Goal: Transaction & Acquisition: Book appointment/travel/reservation

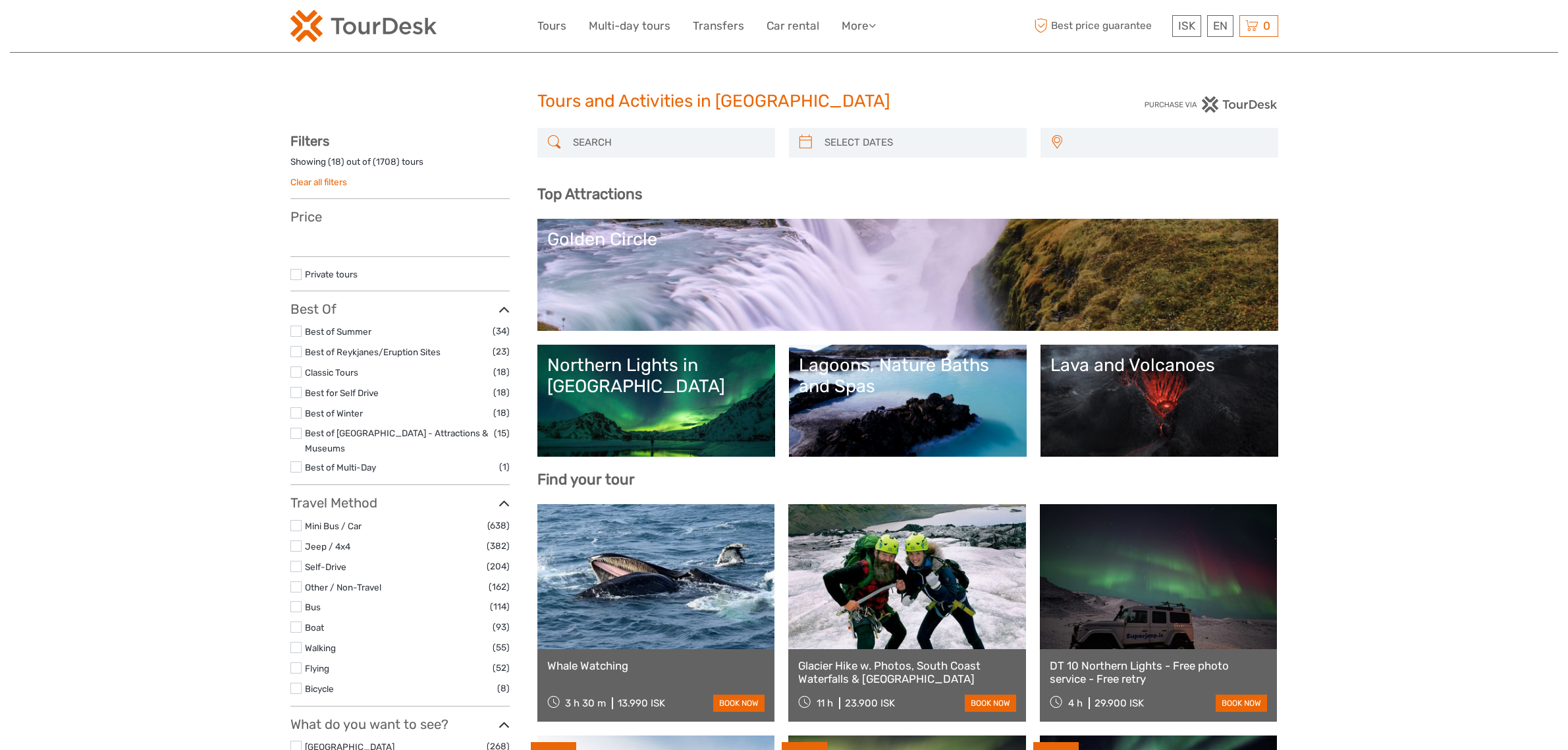
select select
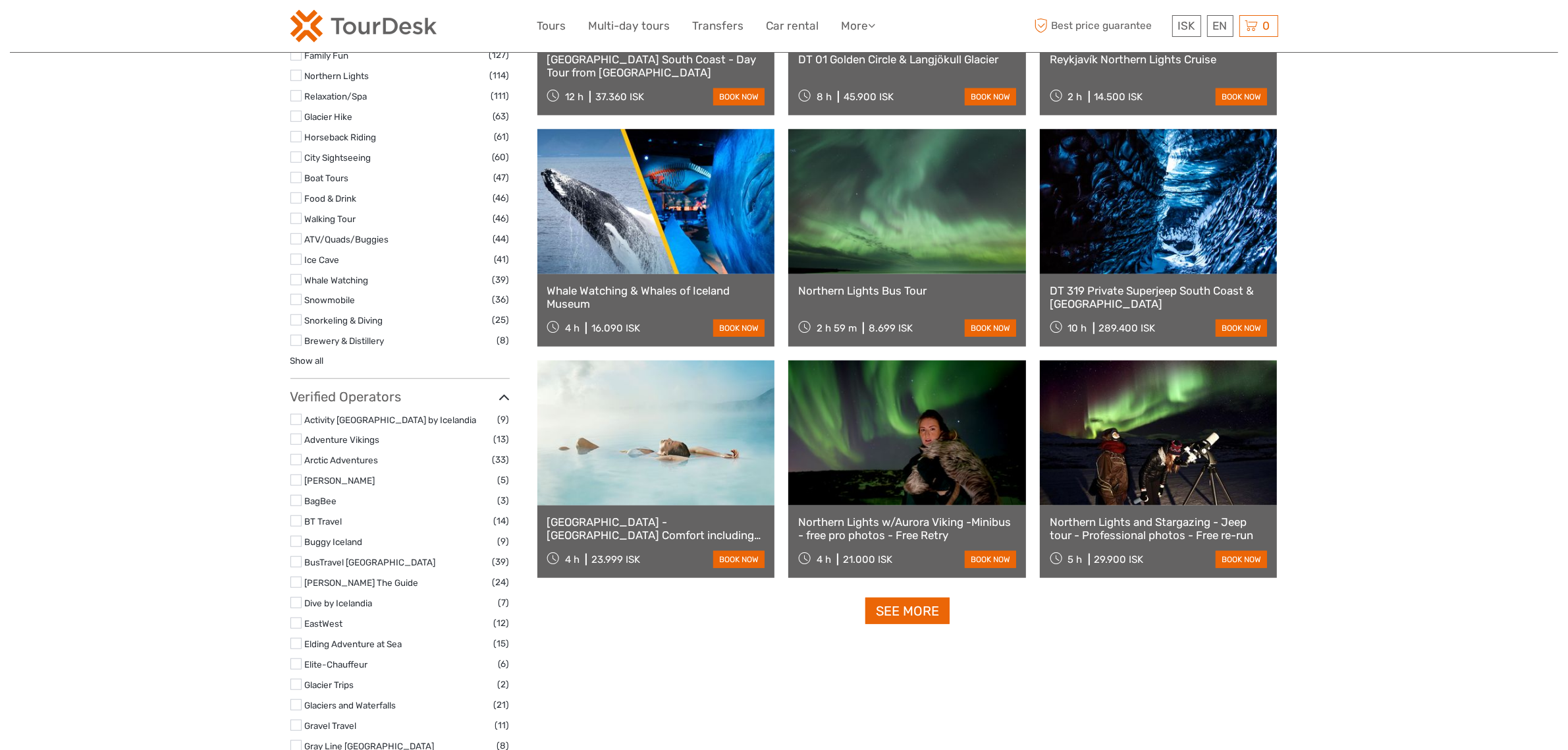
scroll to position [1565, 0]
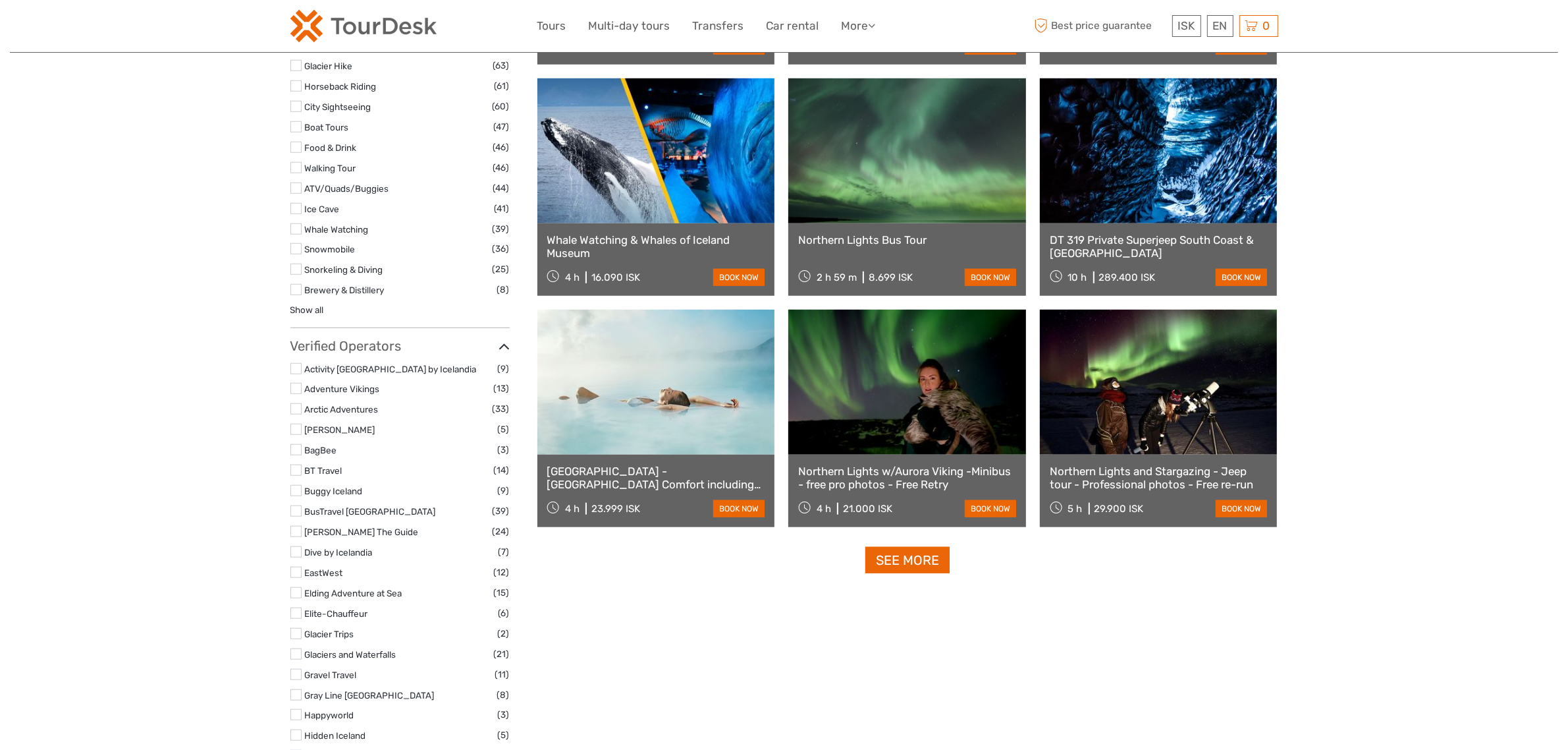
drag, startPoint x: 160, startPoint y: 410, endPoint x: 147, endPoint y: 318, distance: 92.9
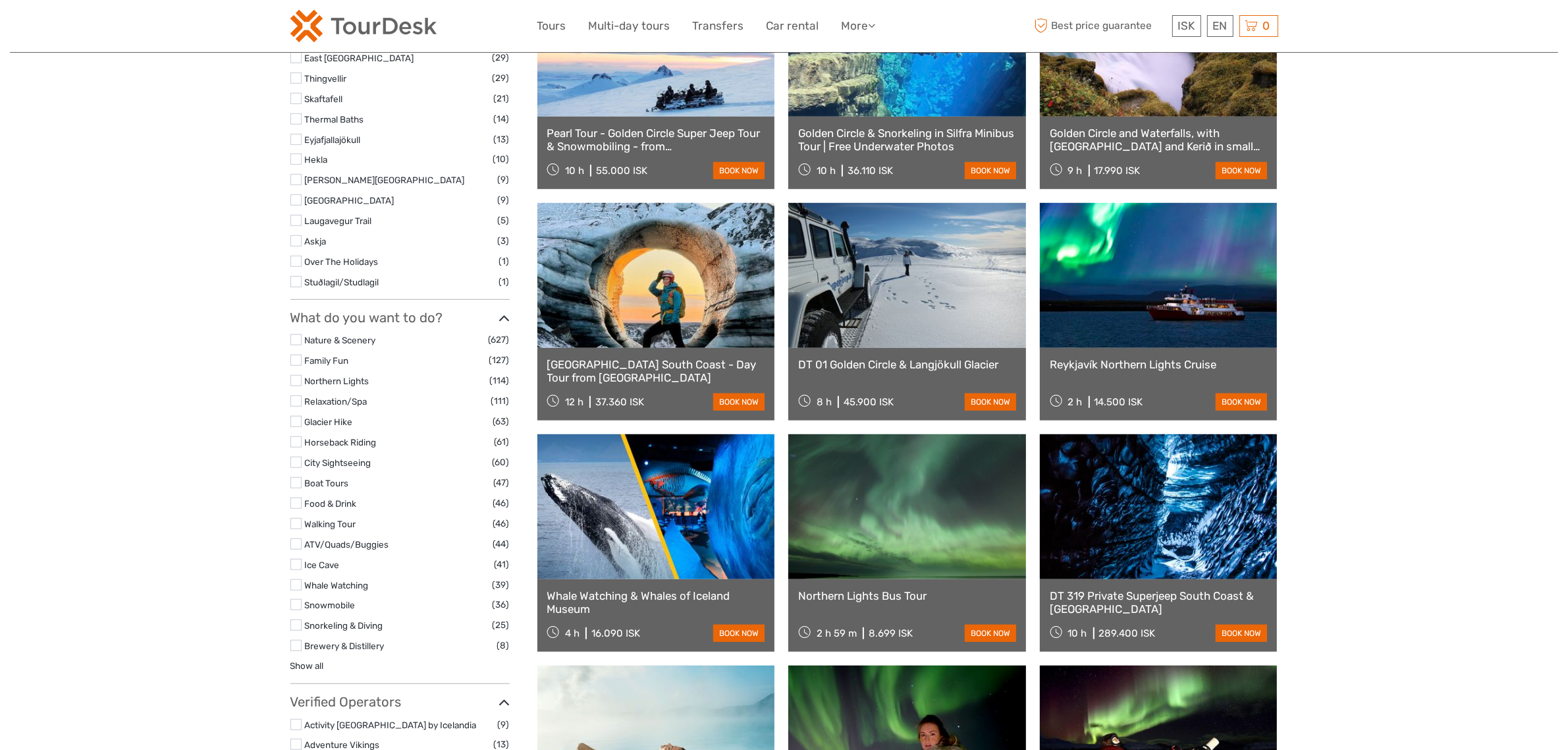
scroll to position [1636, 0]
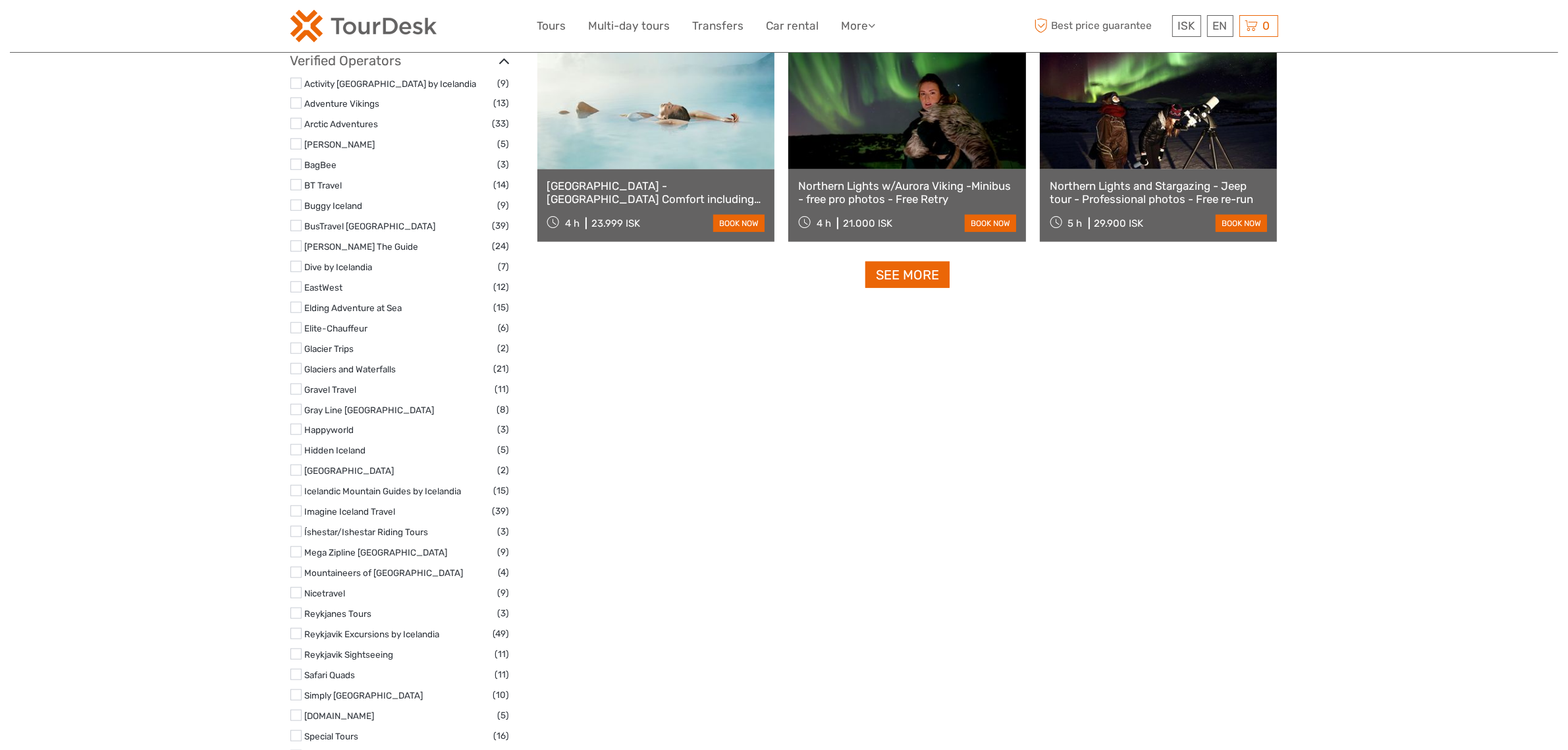
click at [295, 384] on label at bounding box center [295, 389] width 11 height 11
click at [0, 0] on input "checkbox" at bounding box center [0, 0] width 0 height 0
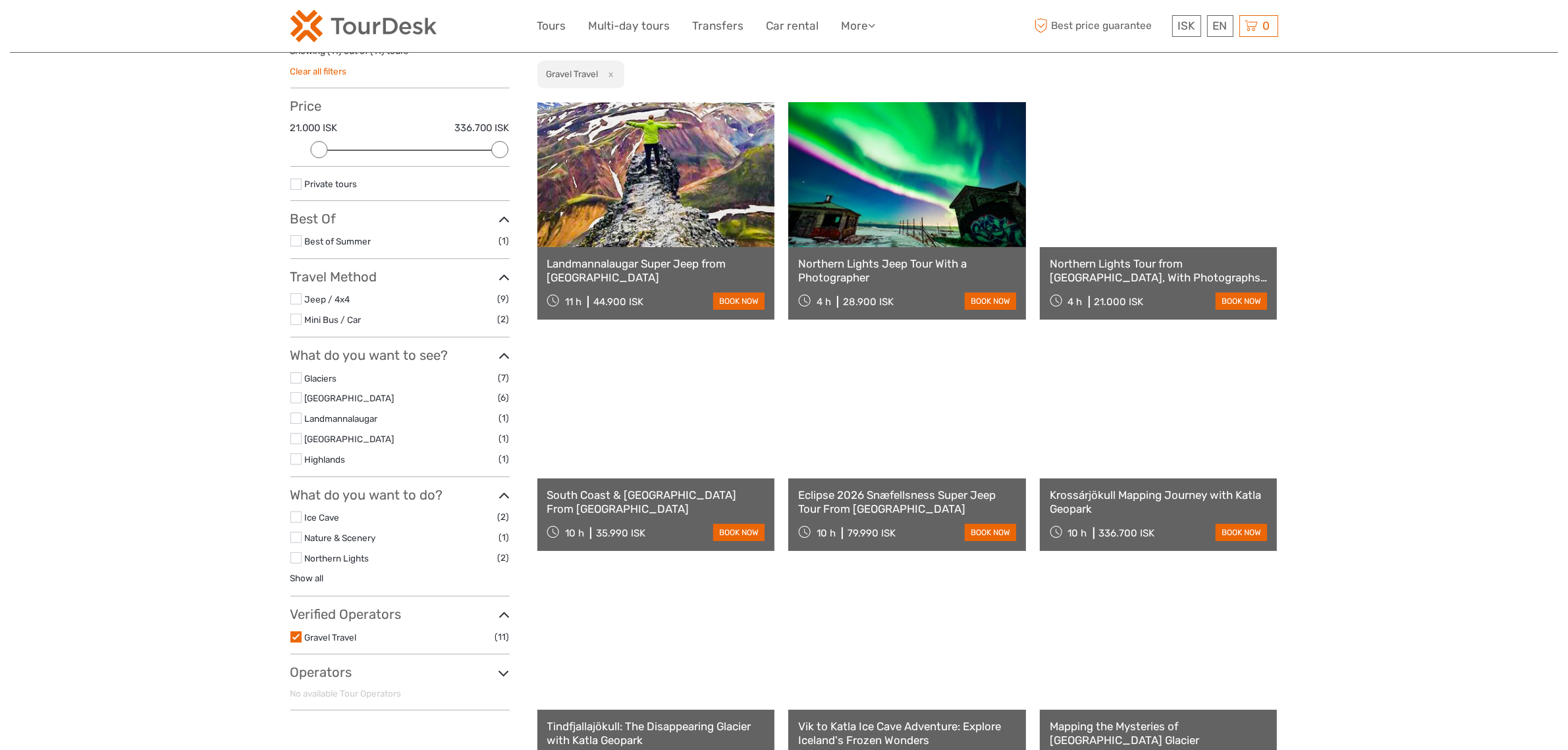
scroll to position [74, 0]
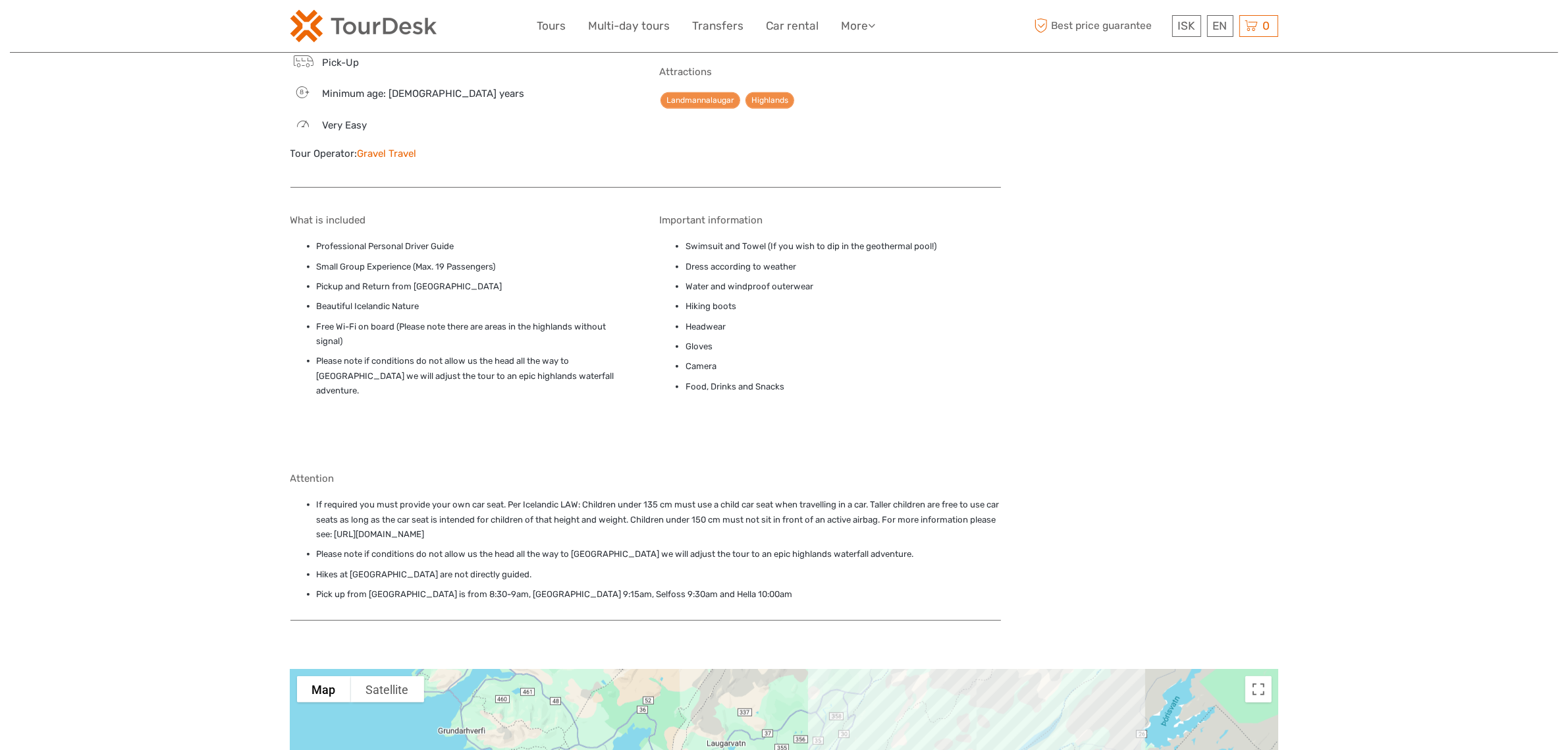
scroll to position [494, 0]
